Goal: Task Accomplishment & Management: Manage account settings

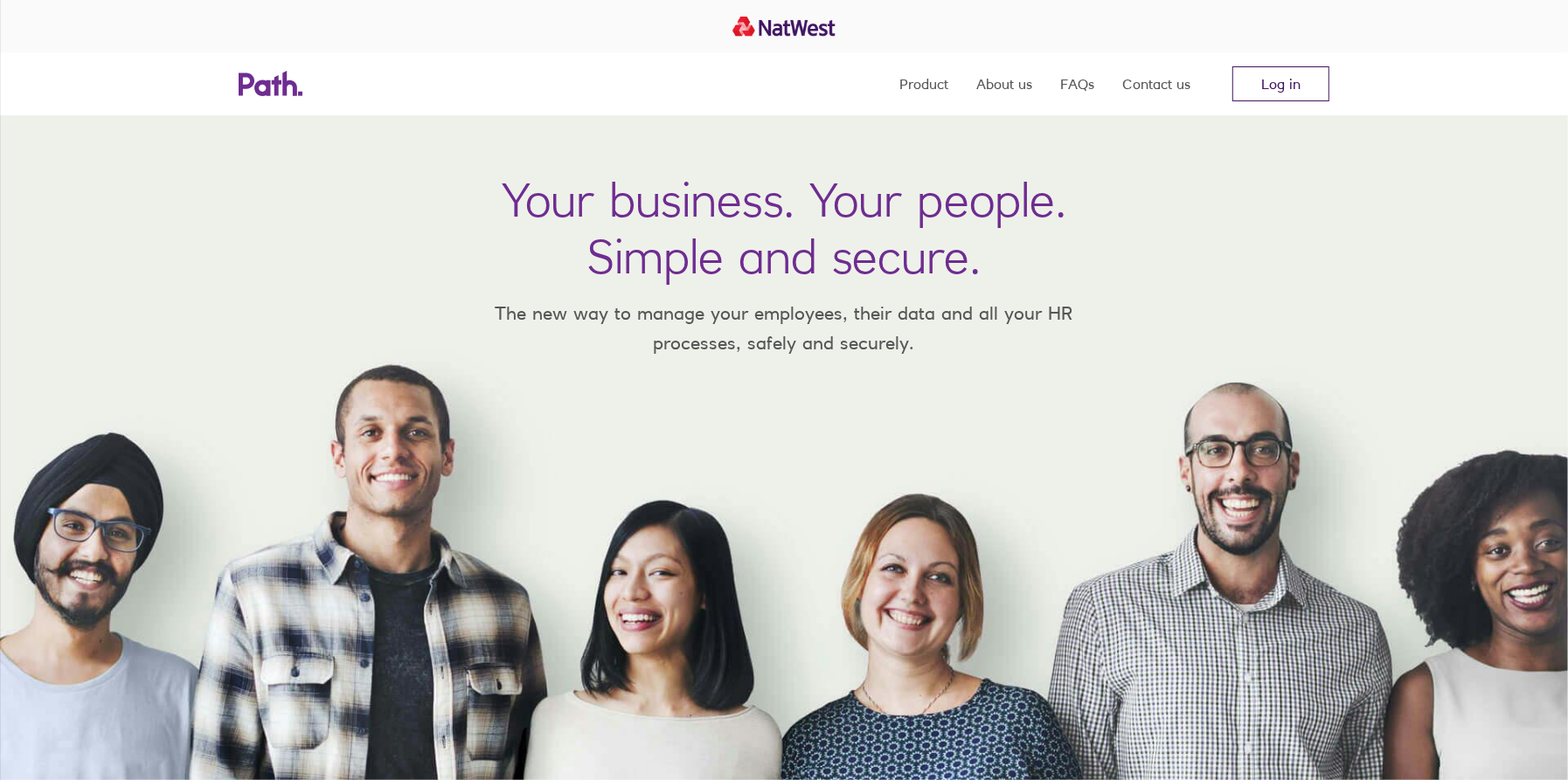
click at [1290, 87] on link "Log in" at bounding box center [1280, 84] width 97 height 35
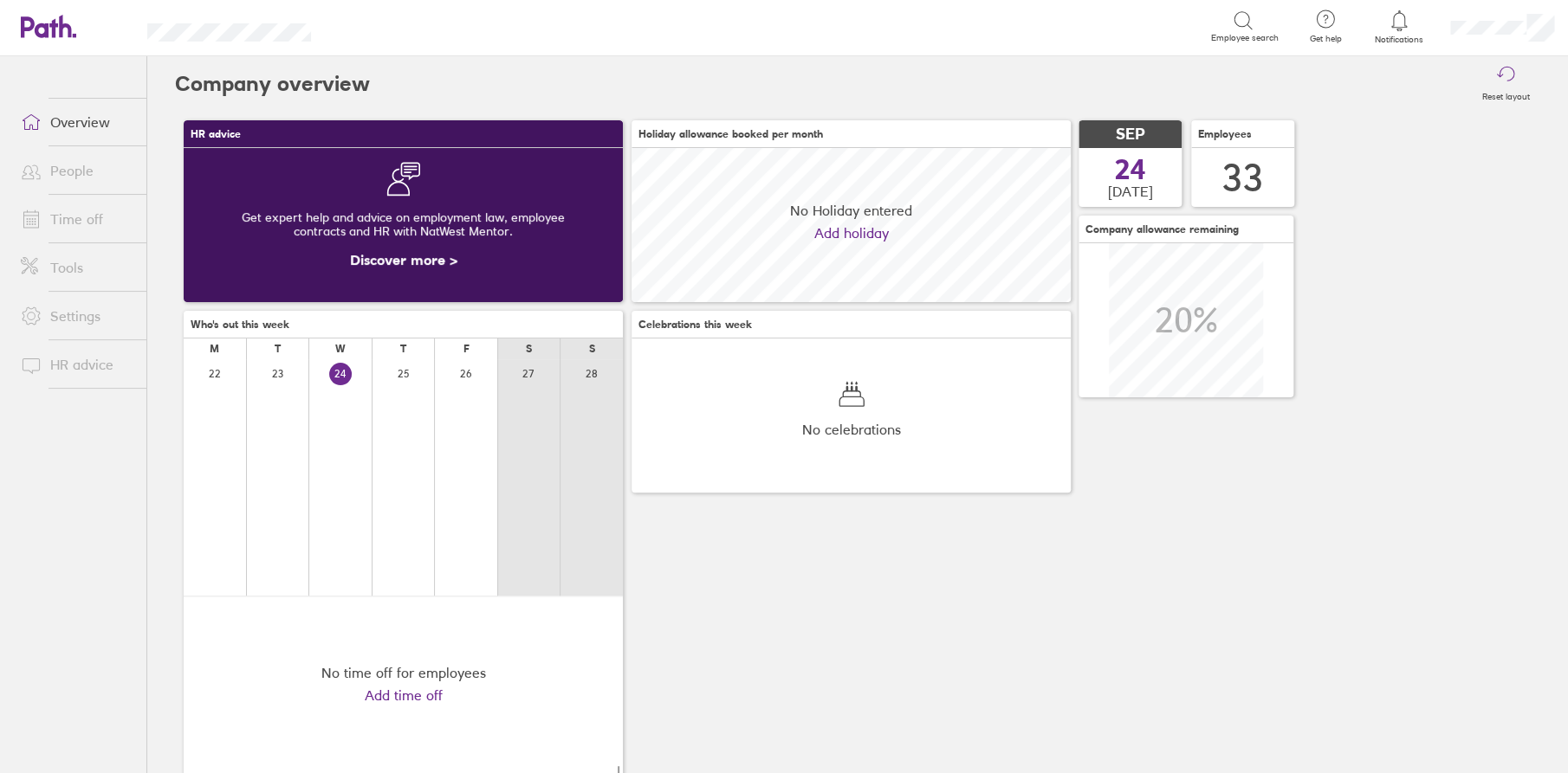
scroll to position [154, 439]
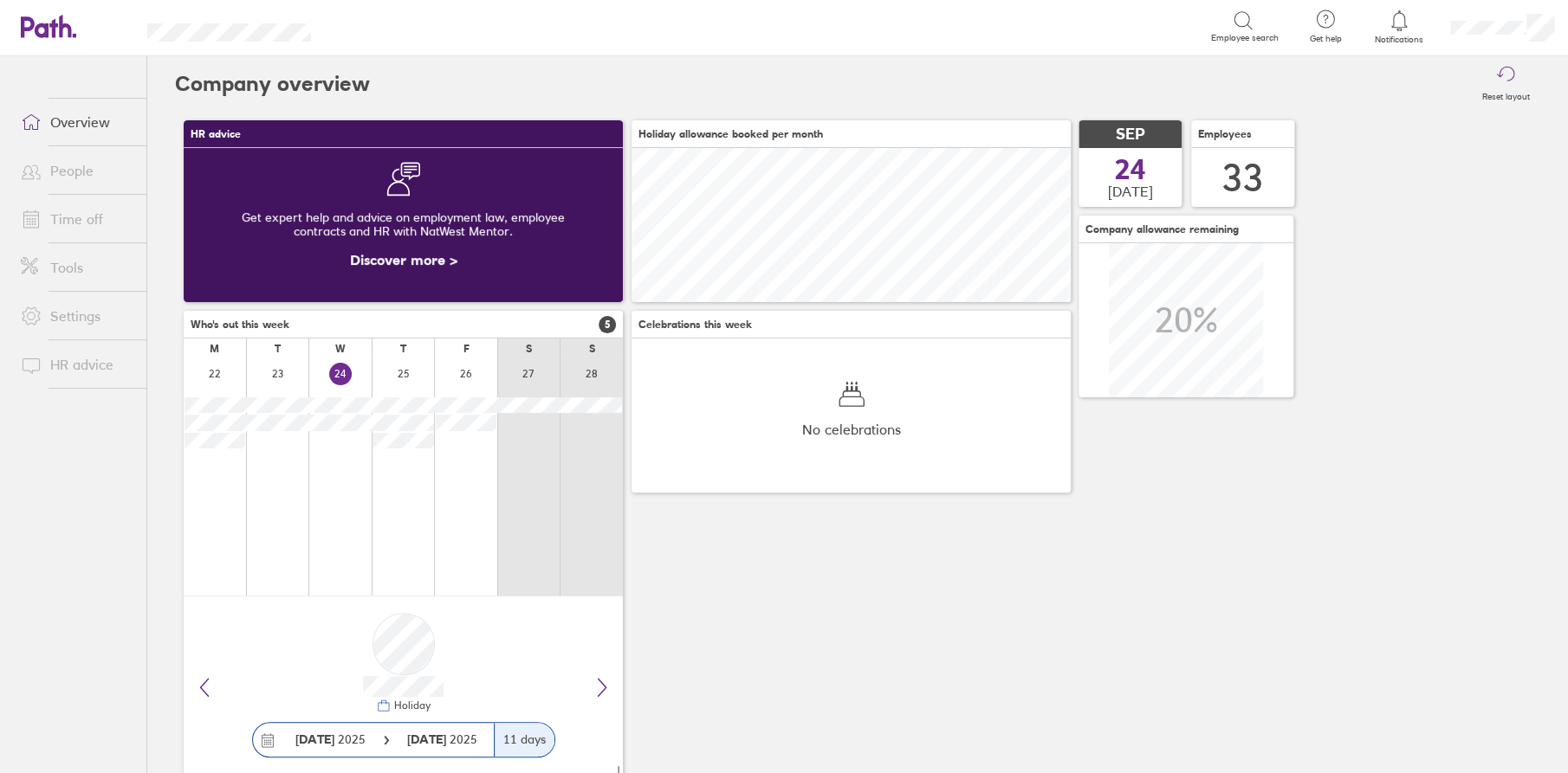
click at [81, 217] on link "Time off" at bounding box center [77, 220] width 139 height 35
